Goal: Task Accomplishment & Management: Manage account settings

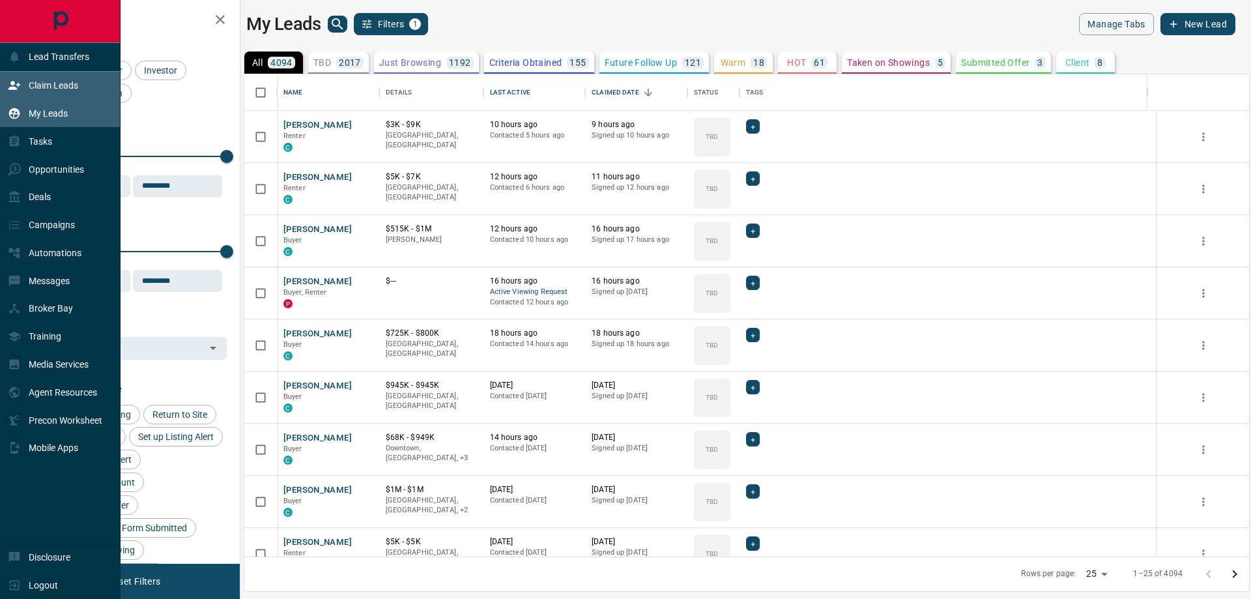
click at [13, 85] on icon at bounding box center [14, 85] width 12 height 8
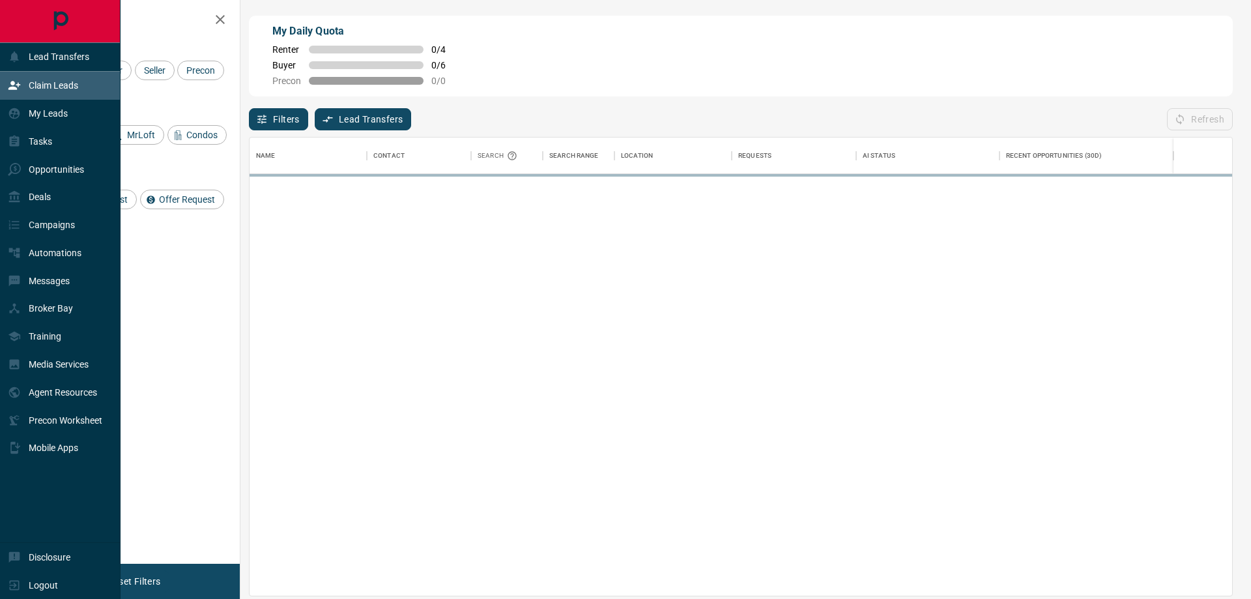
scroll to position [448, 973]
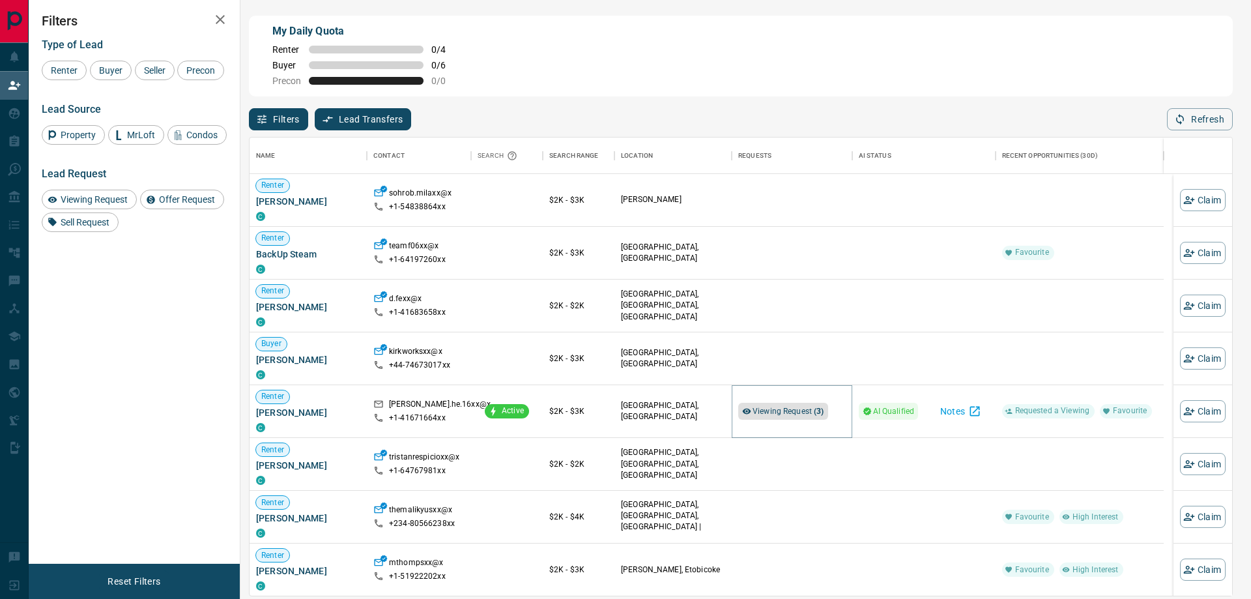
click at [799, 416] on span "Viewing Request ( 3 )" at bounding box center [789, 411] width 72 height 9
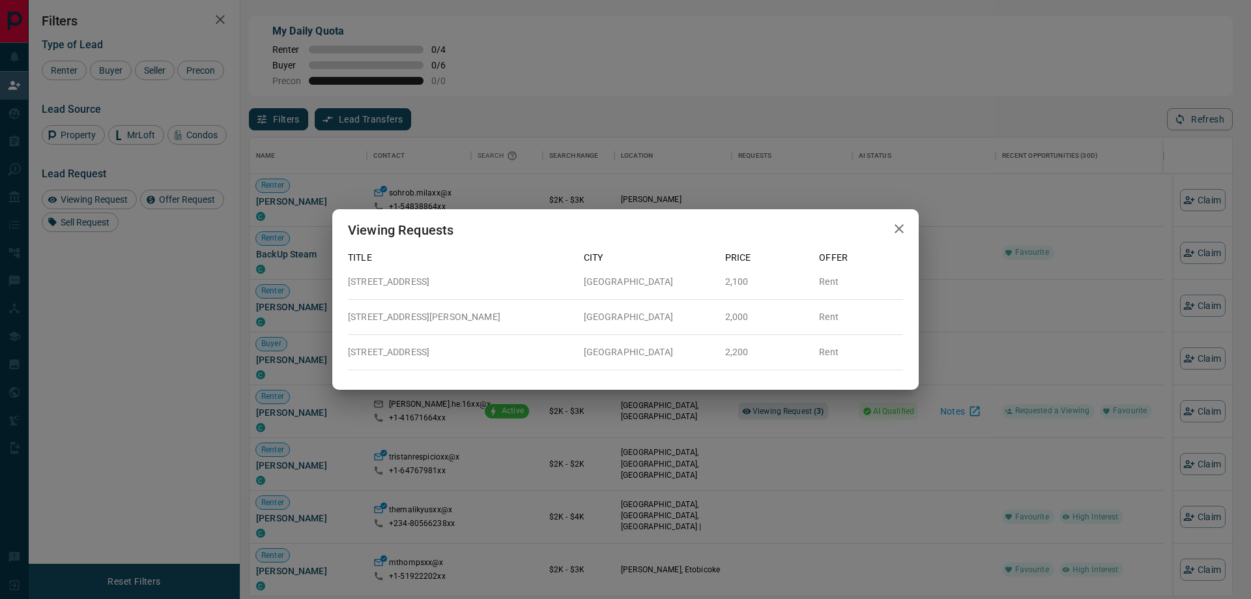
click at [913, 125] on div "Viewing Requests Title City Price Offer [STREET_ADDRESS] 2,100 Rent [STREET_ADD…" at bounding box center [625, 299] width 1251 height 599
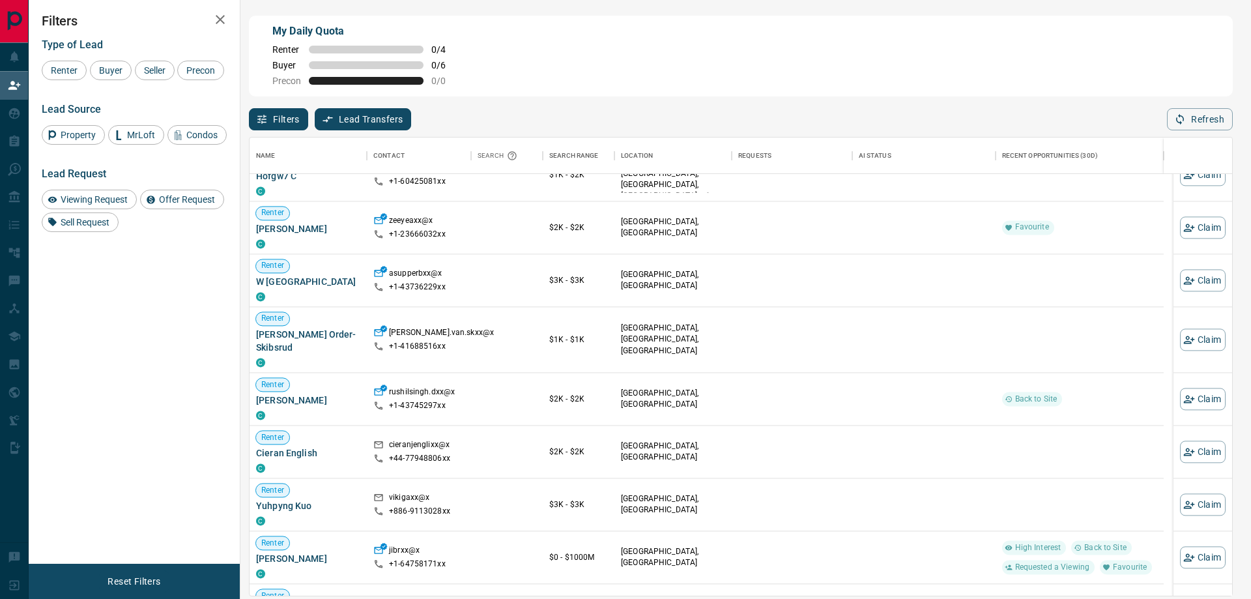
scroll to position [1437, 0]
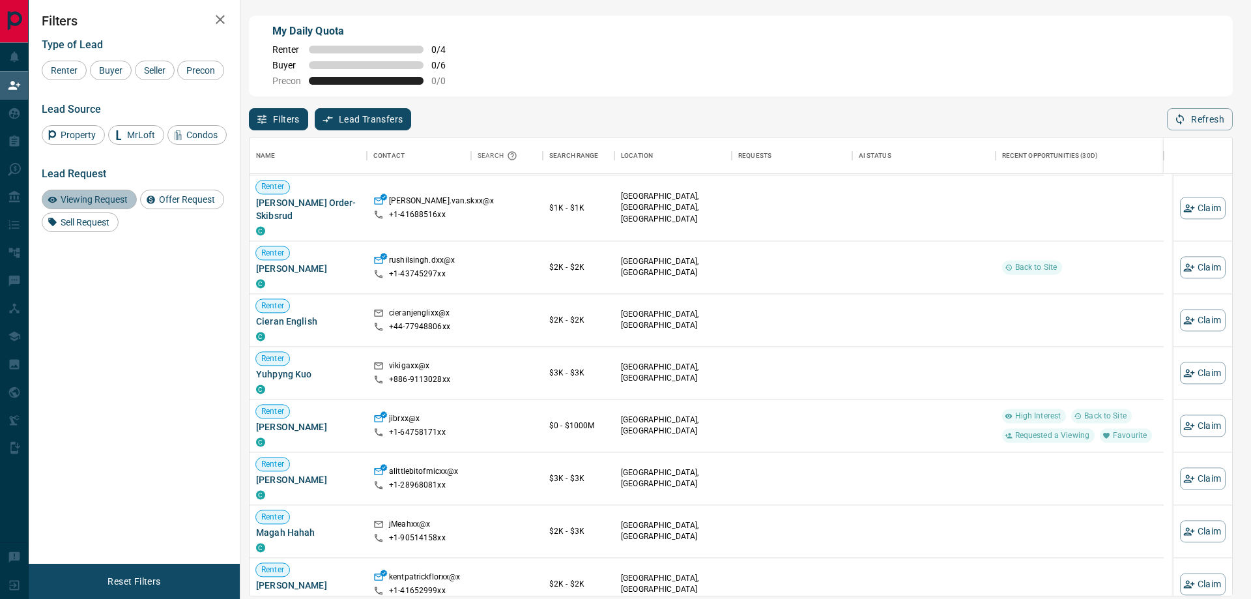
click at [102, 202] on span "Viewing Request" at bounding box center [94, 199] width 76 height 10
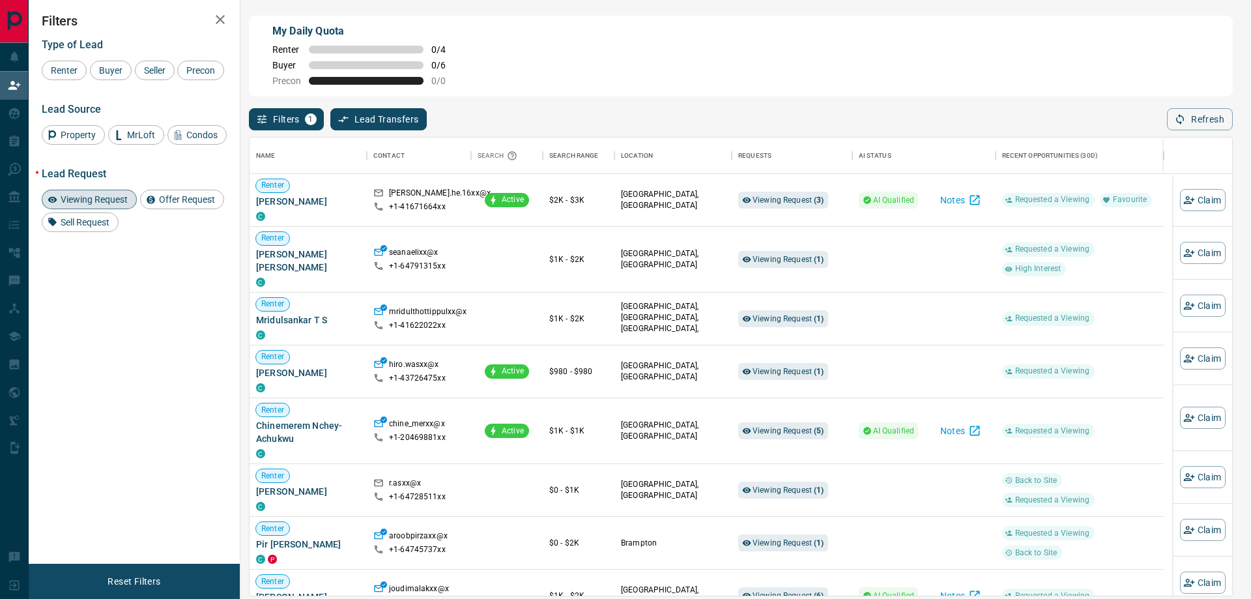
click at [102, 202] on span "Viewing Request" at bounding box center [94, 199] width 76 height 10
click at [109, 66] on span "Buyer" at bounding box center [110, 70] width 33 height 10
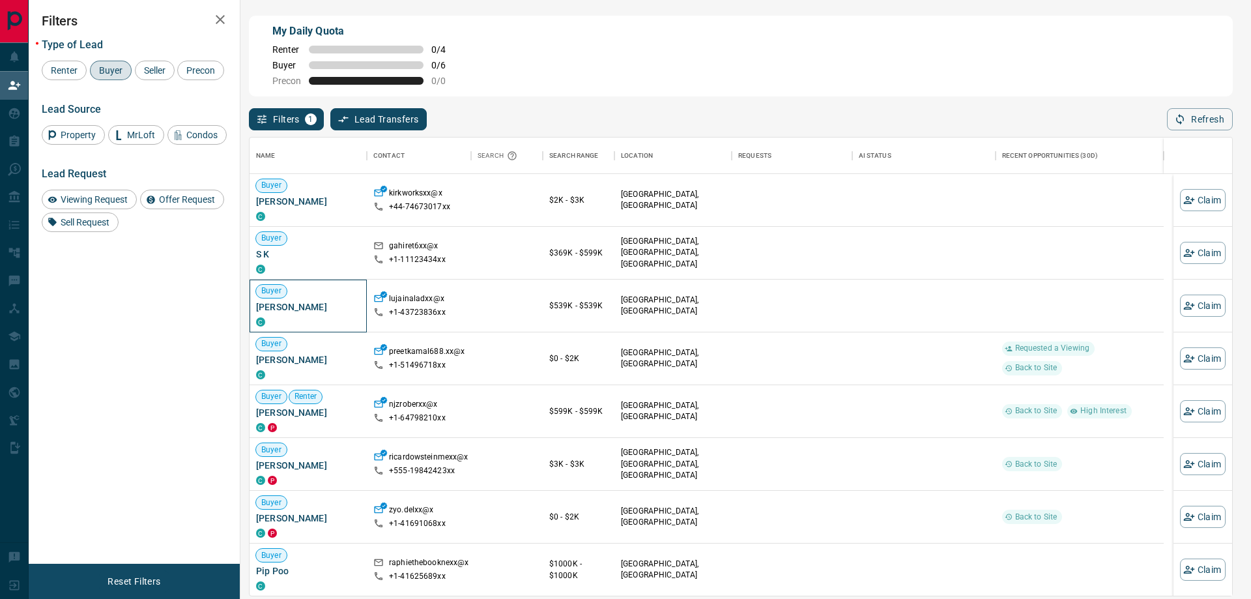
click at [302, 308] on span "[PERSON_NAME]" at bounding box center [308, 306] width 104 height 13
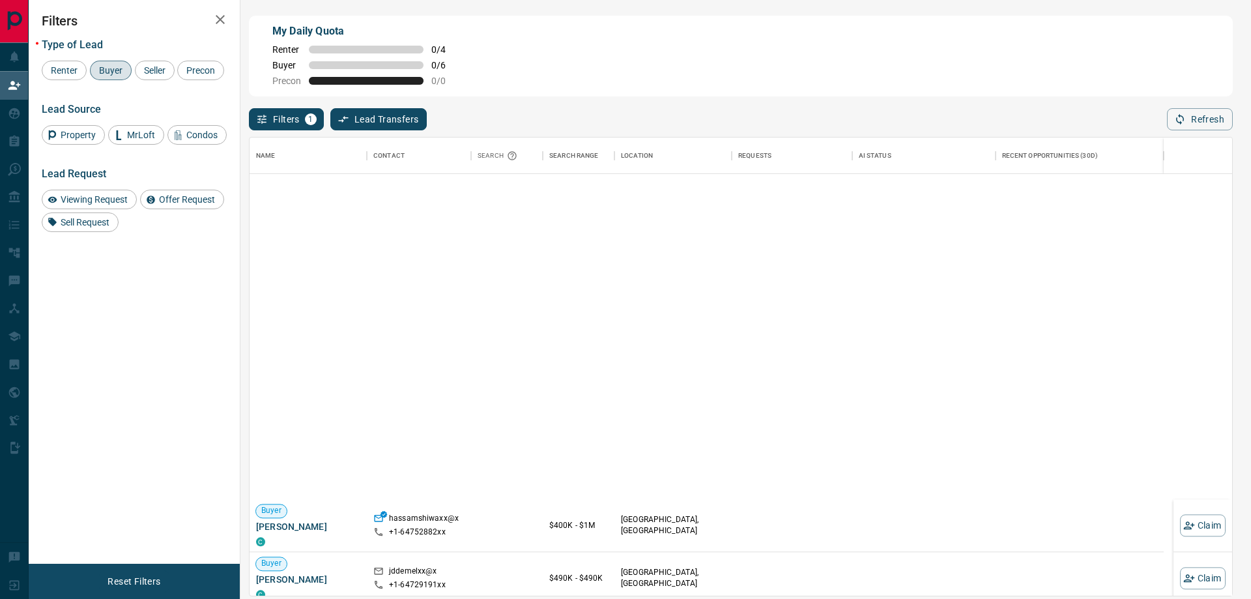
scroll to position [1238, 0]
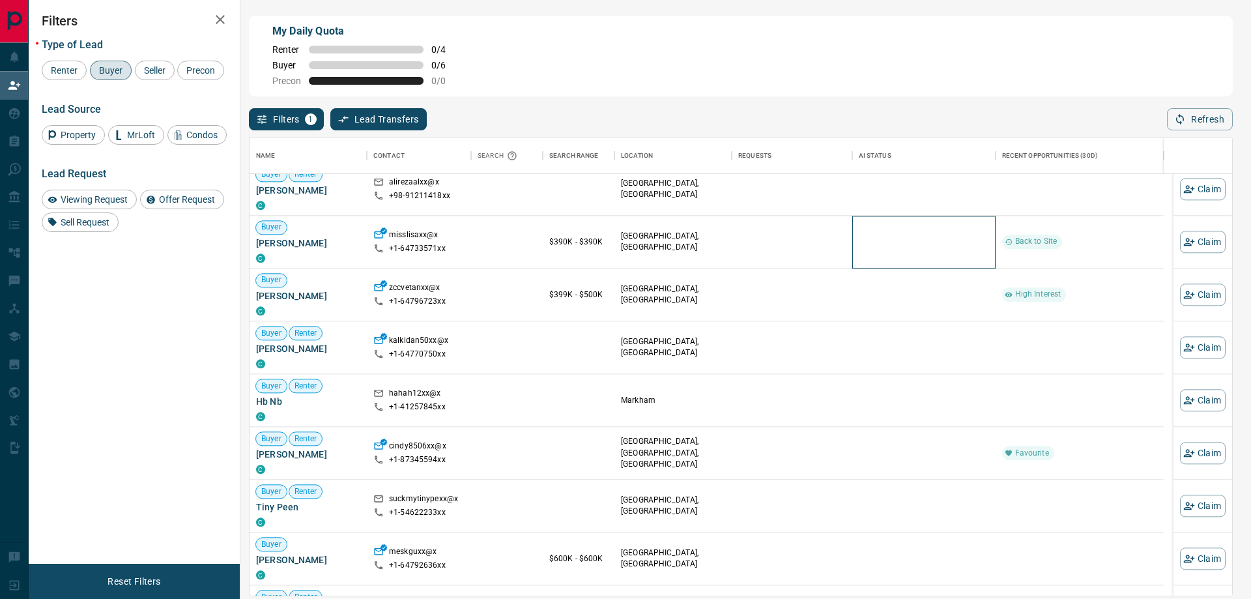
drag, startPoint x: 708, startPoint y: 261, endPoint x: 893, endPoint y: 232, distance: 186.7
click at [893, 232] on div at bounding box center [924, 242] width 130 height 52
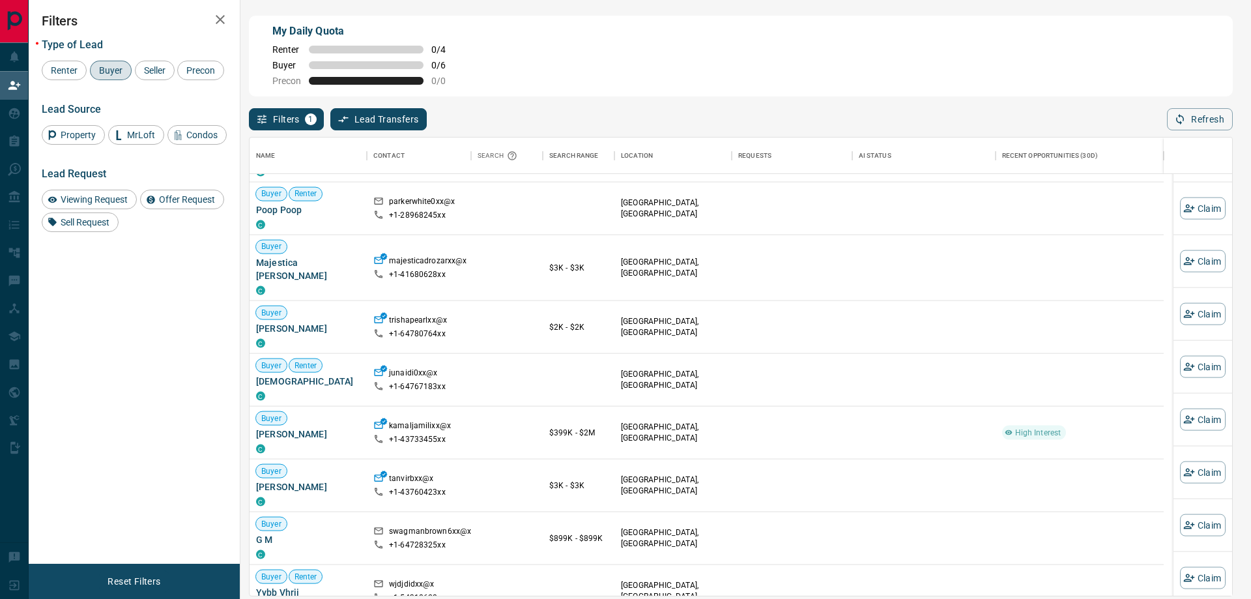
scroll to position [2231, 0]
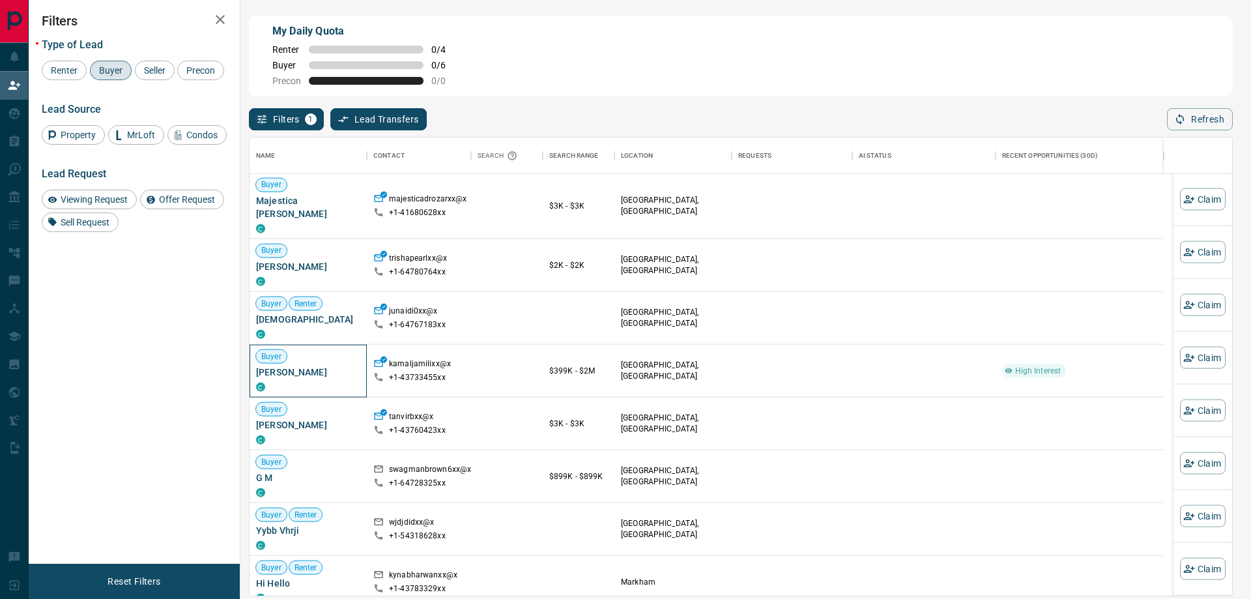
click at [274, 366] on span "[PERSON_NAME]" at bounding box center [308, 372] width 104 height 13
